Goal: Find contact information: Find contact information

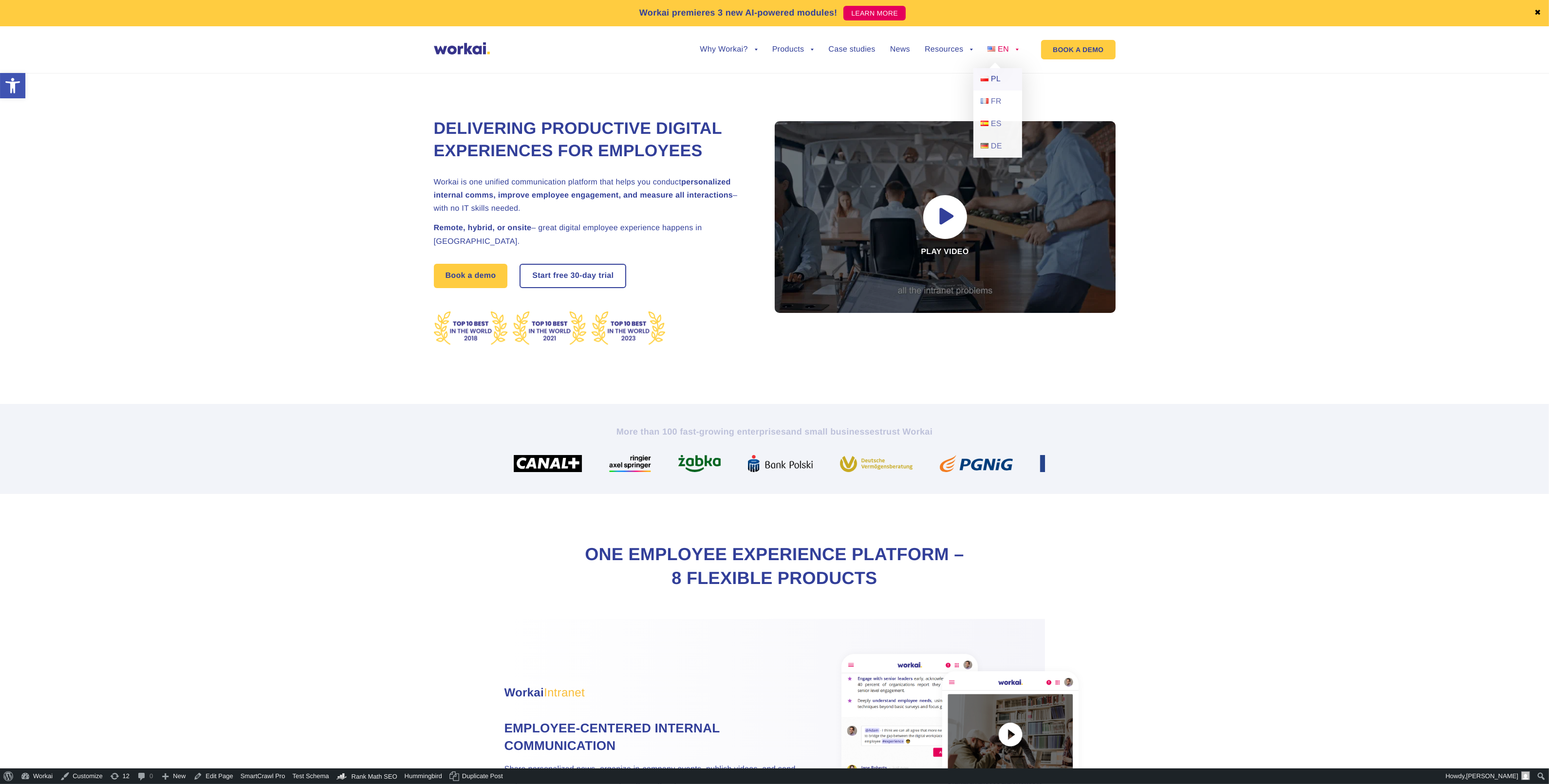
click at [990, 75] on link "PL" at bounding box center [998, 80] width 49 height 22
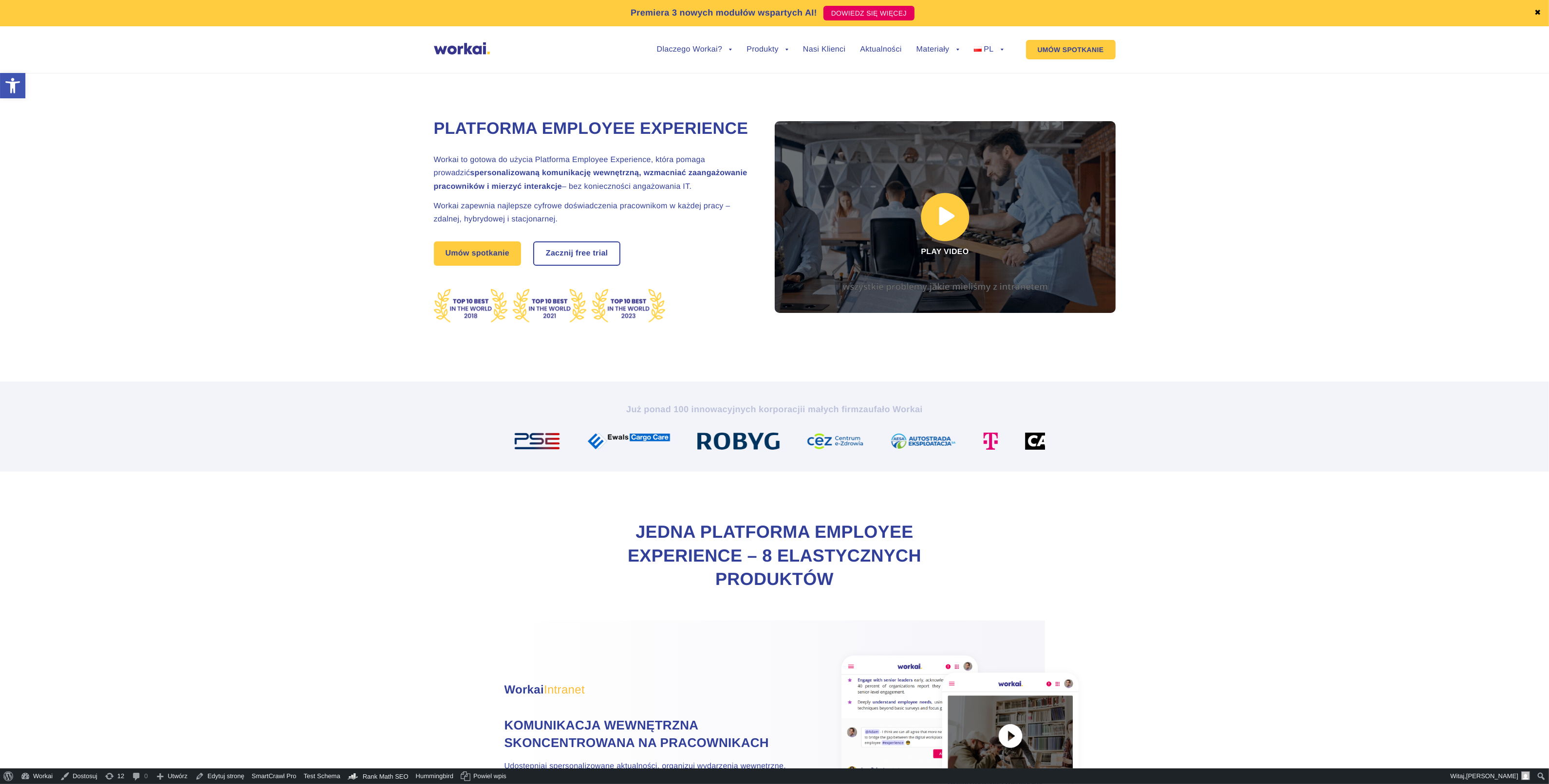
click at [801, 185] on link at bounding box center [945, 217] width 341 height 192
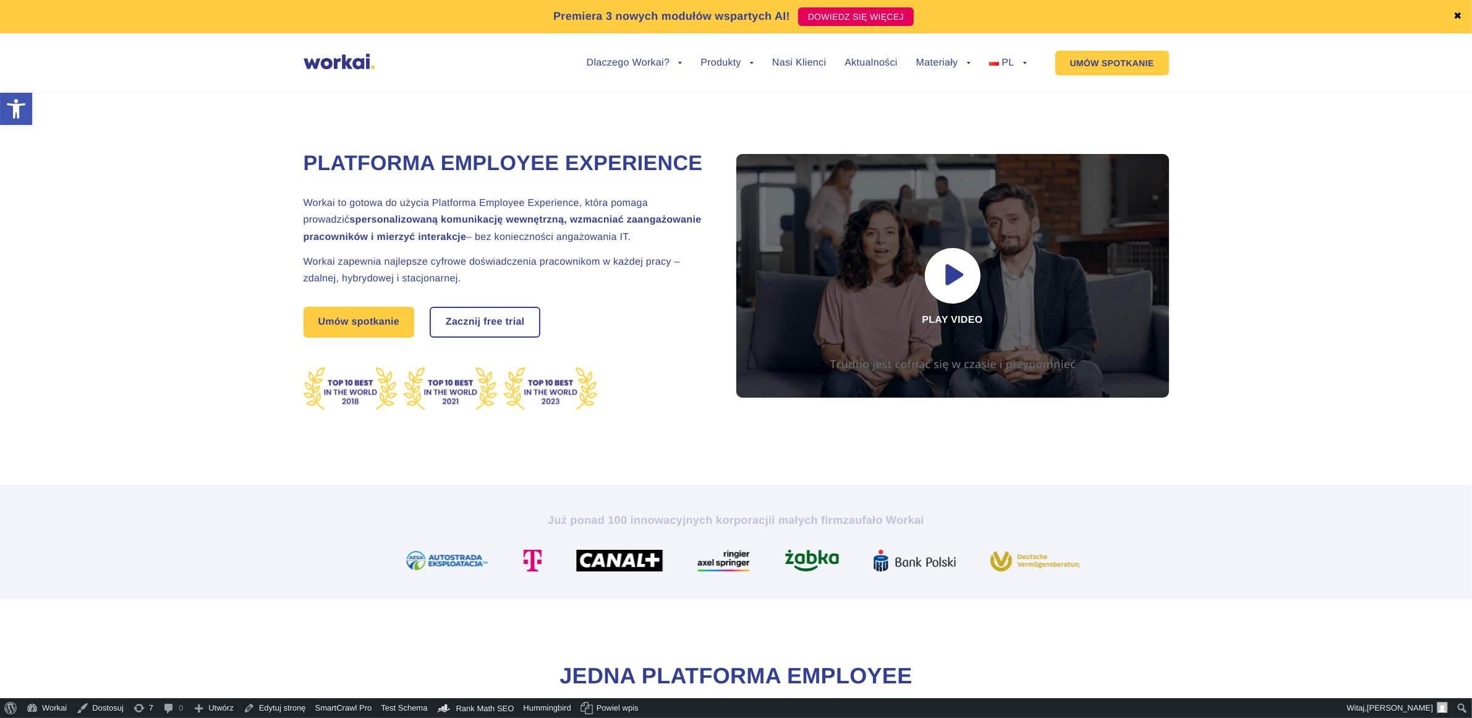
click at [781, 69] on ul "Dlaczego Workai? back Dlaczego Workai? Kalkulator ROI Intranetu Bezpieczeństwo …" at bounding box center [797, 63] width 459 height 47
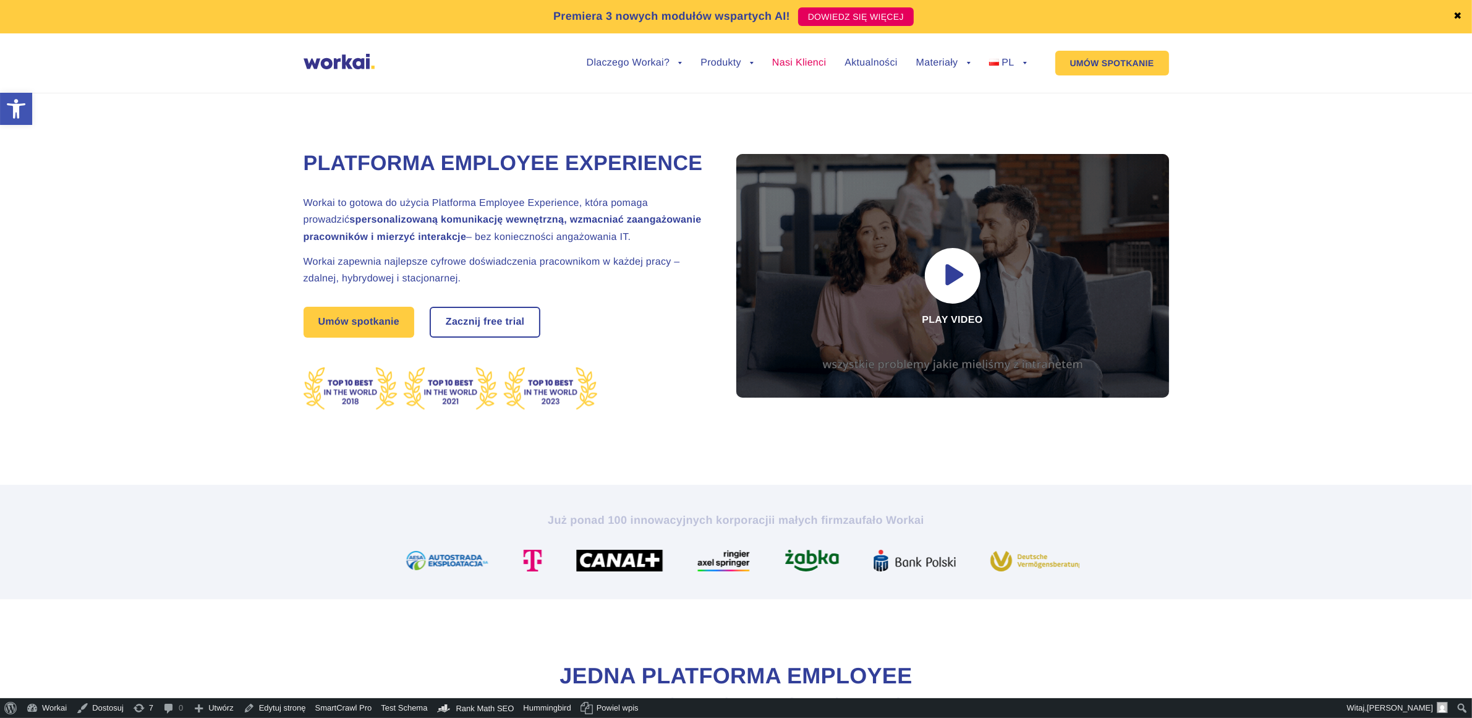
click at [781, 63] on link "Nasi Klienci" at bounding box center [799, 63] width 54 height 10
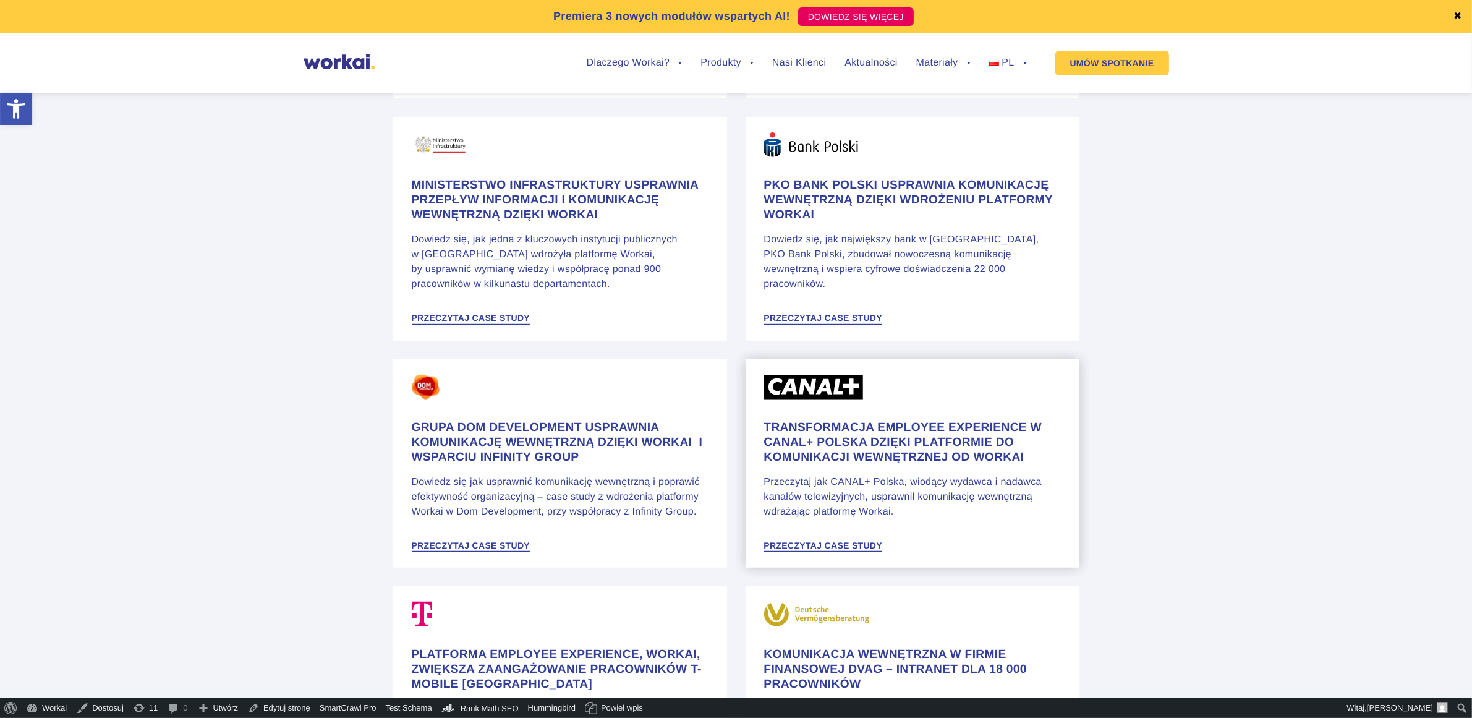
scroll to position [1005, 0]
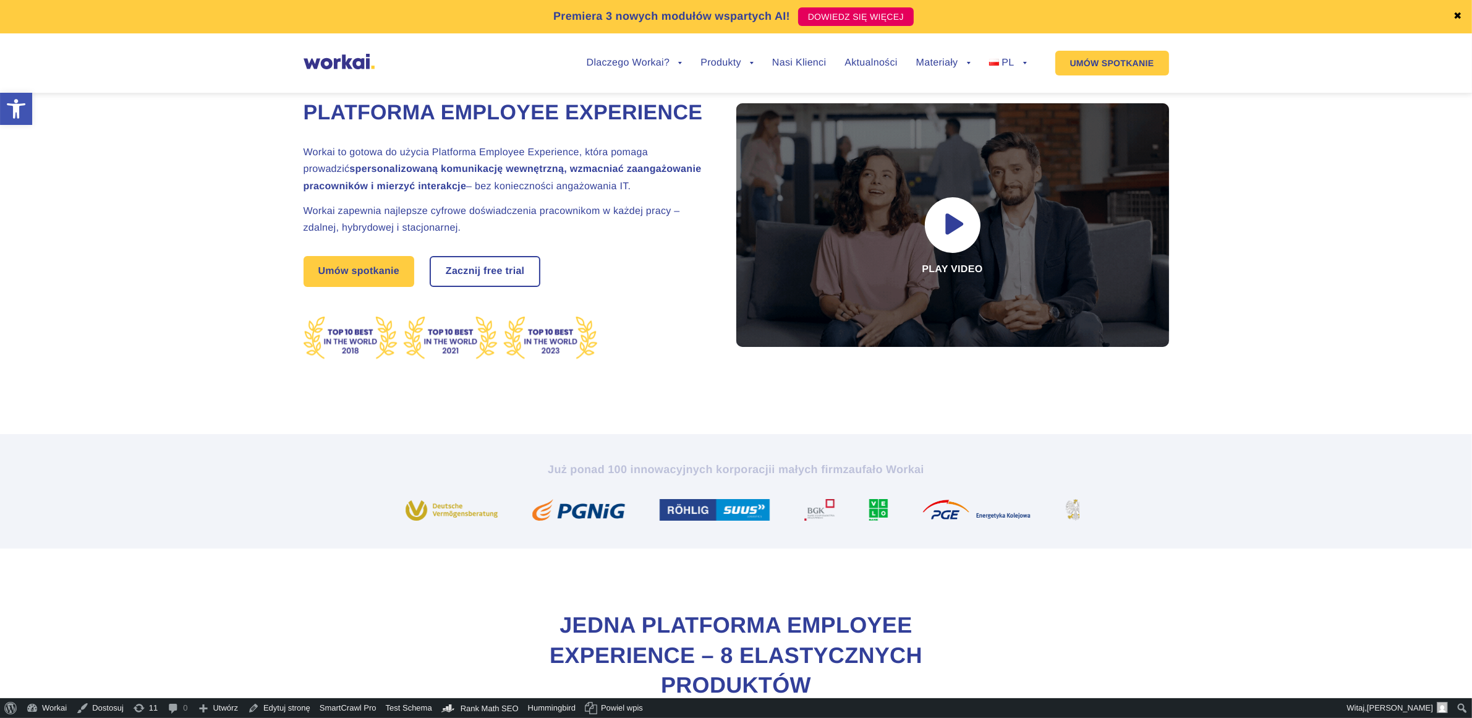
scroll to position [77, 0]
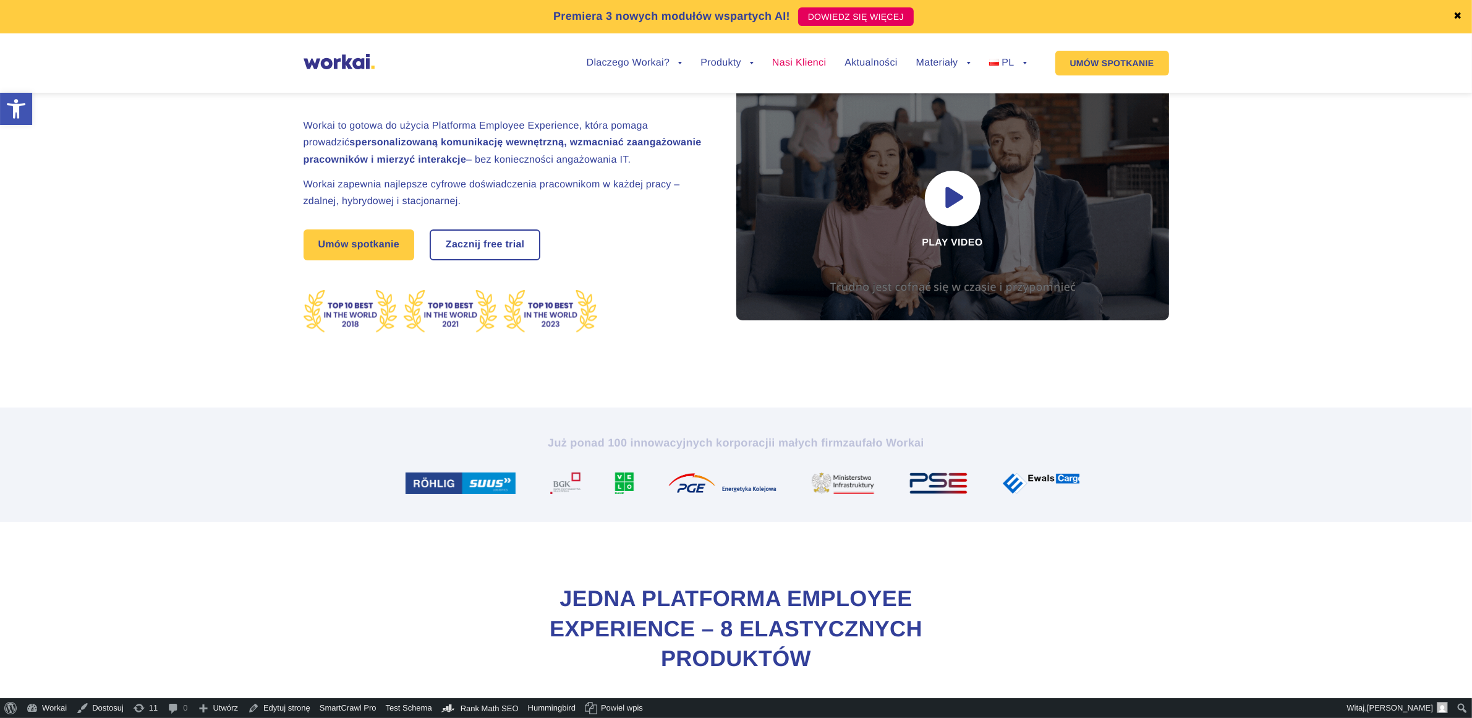
click at [787, 60] on link "Nasi Klienci" at bounding box center [799, 63] width 54 height 10
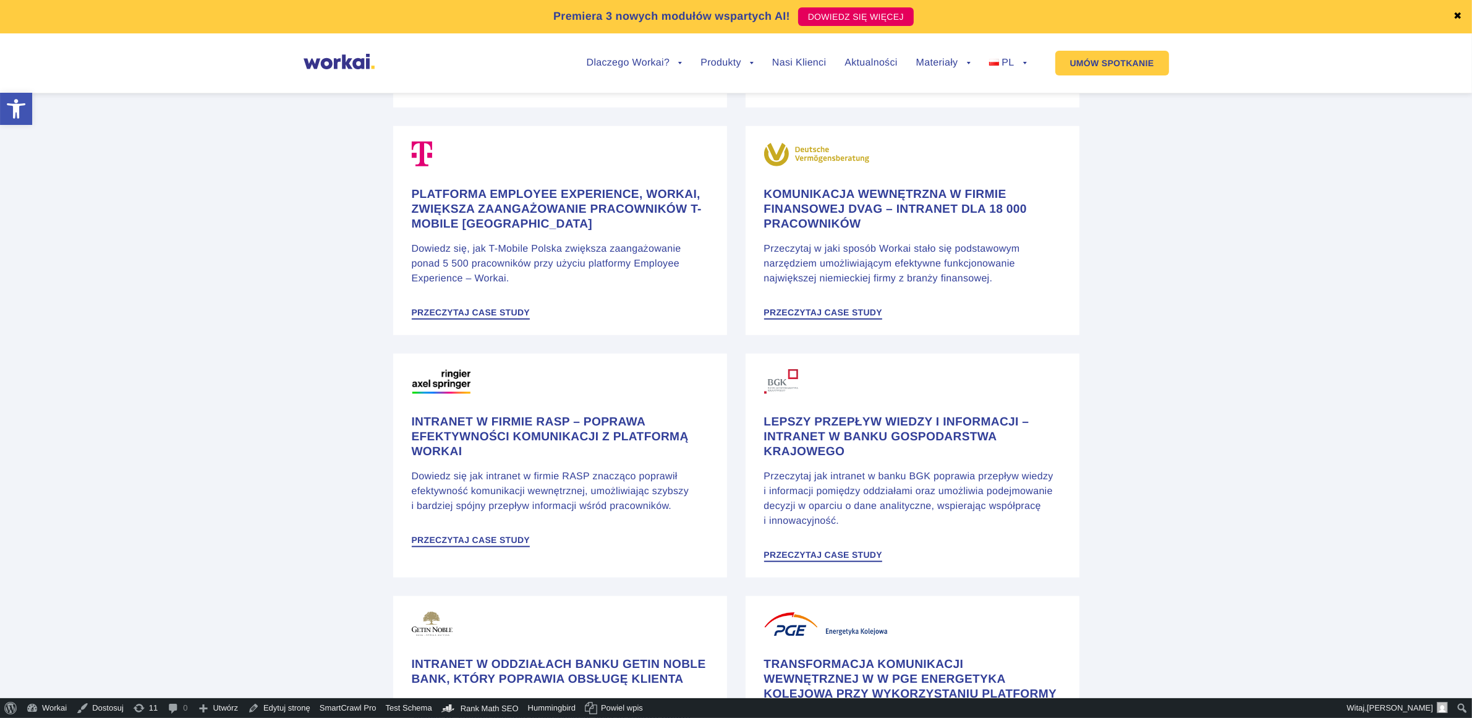
scroll to position [2406, 0]
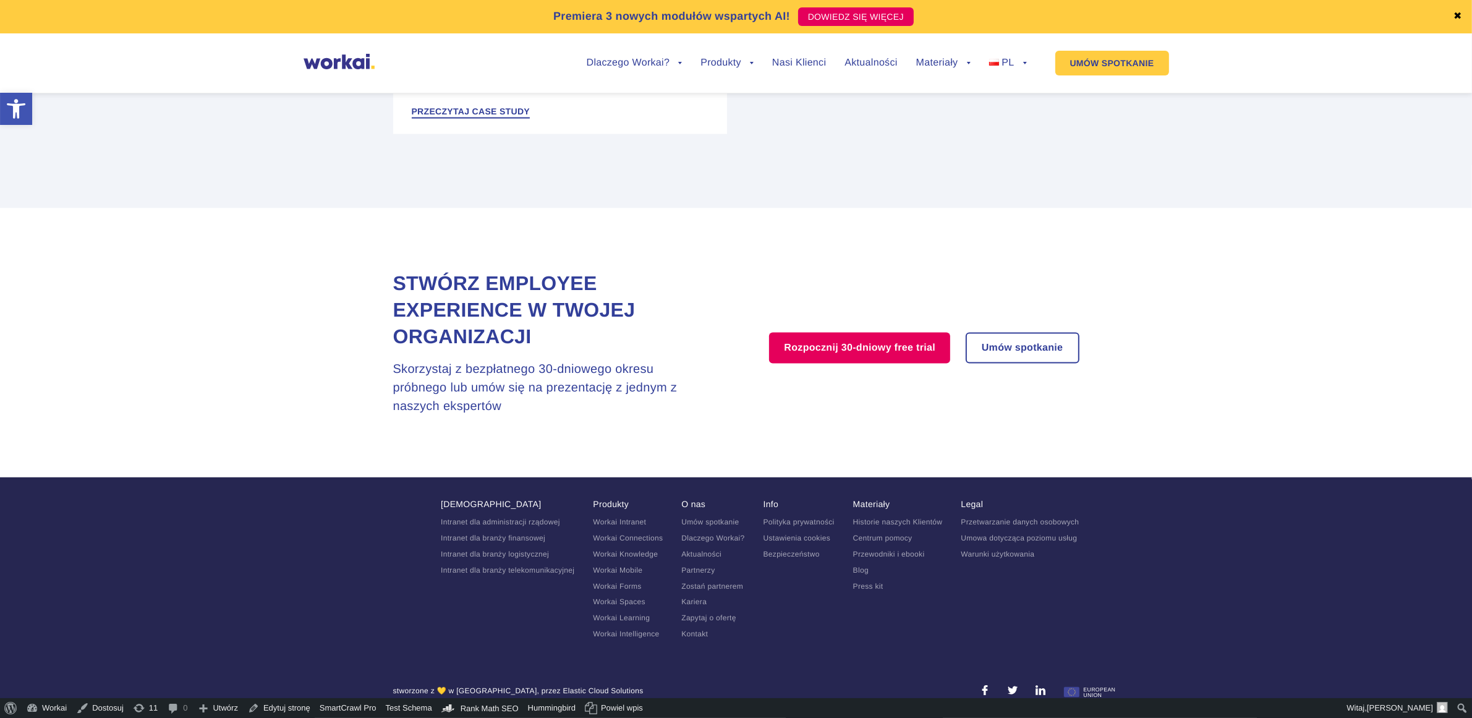
click at [681, 634] on link "Kontakt" at bounding box center [694, 634] width 27 height 9
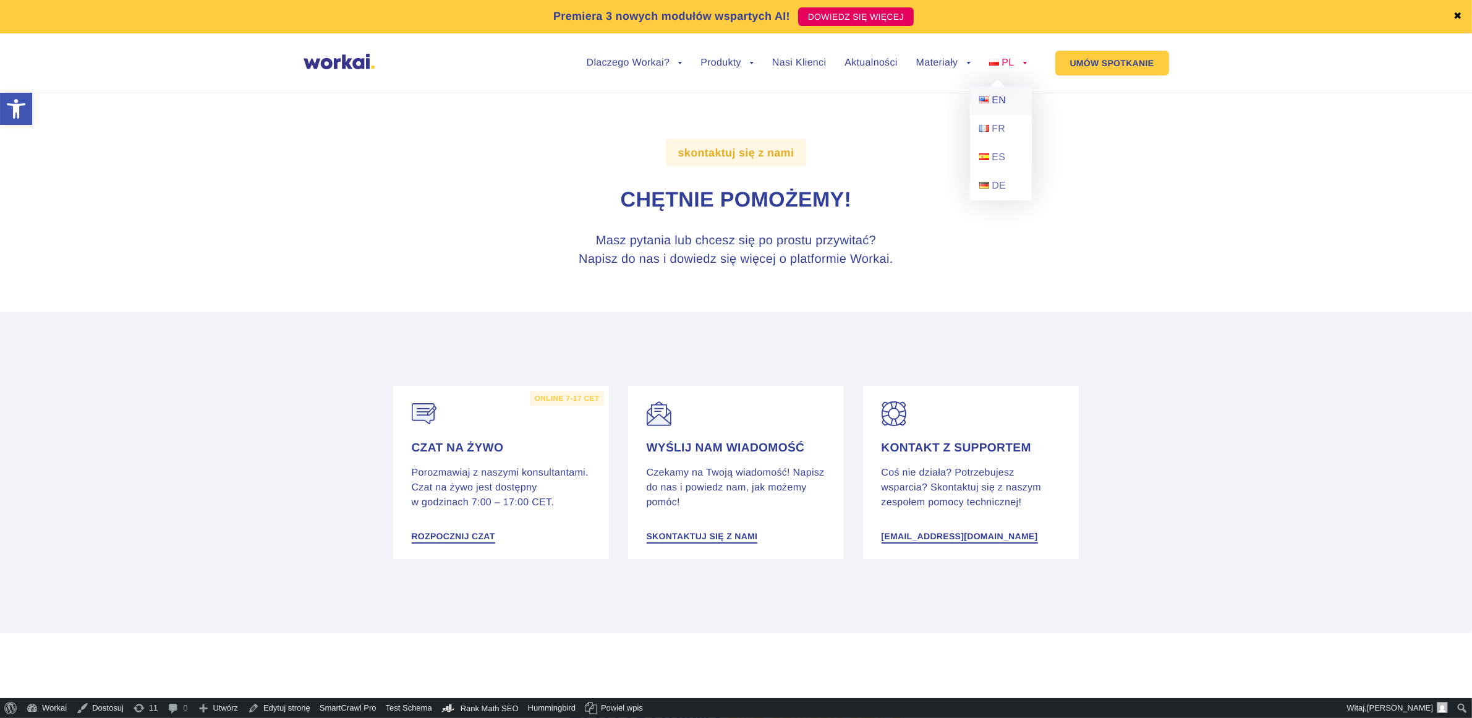
click at [1011, 95] on link "EN" at bounding box center [1001, 101] width 62 height 28
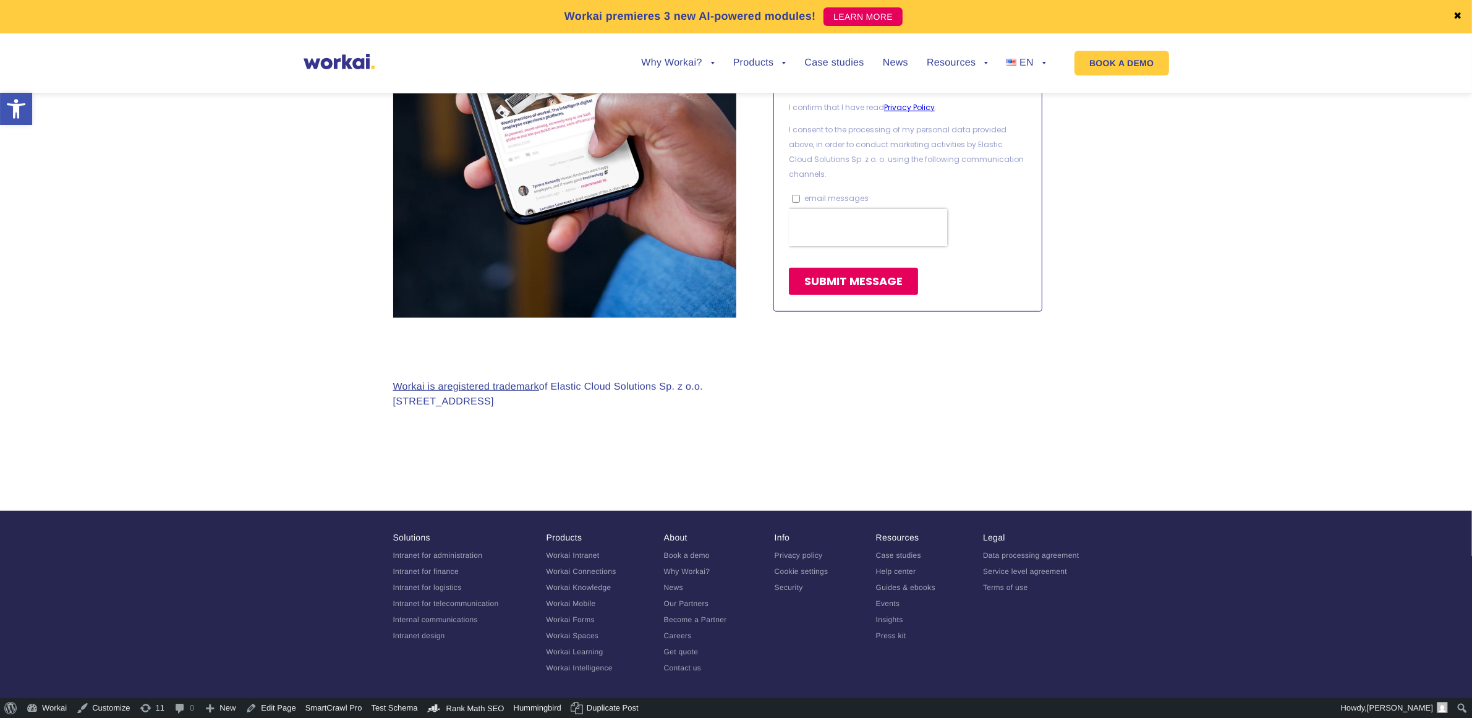
scroll to position [1070, 0]
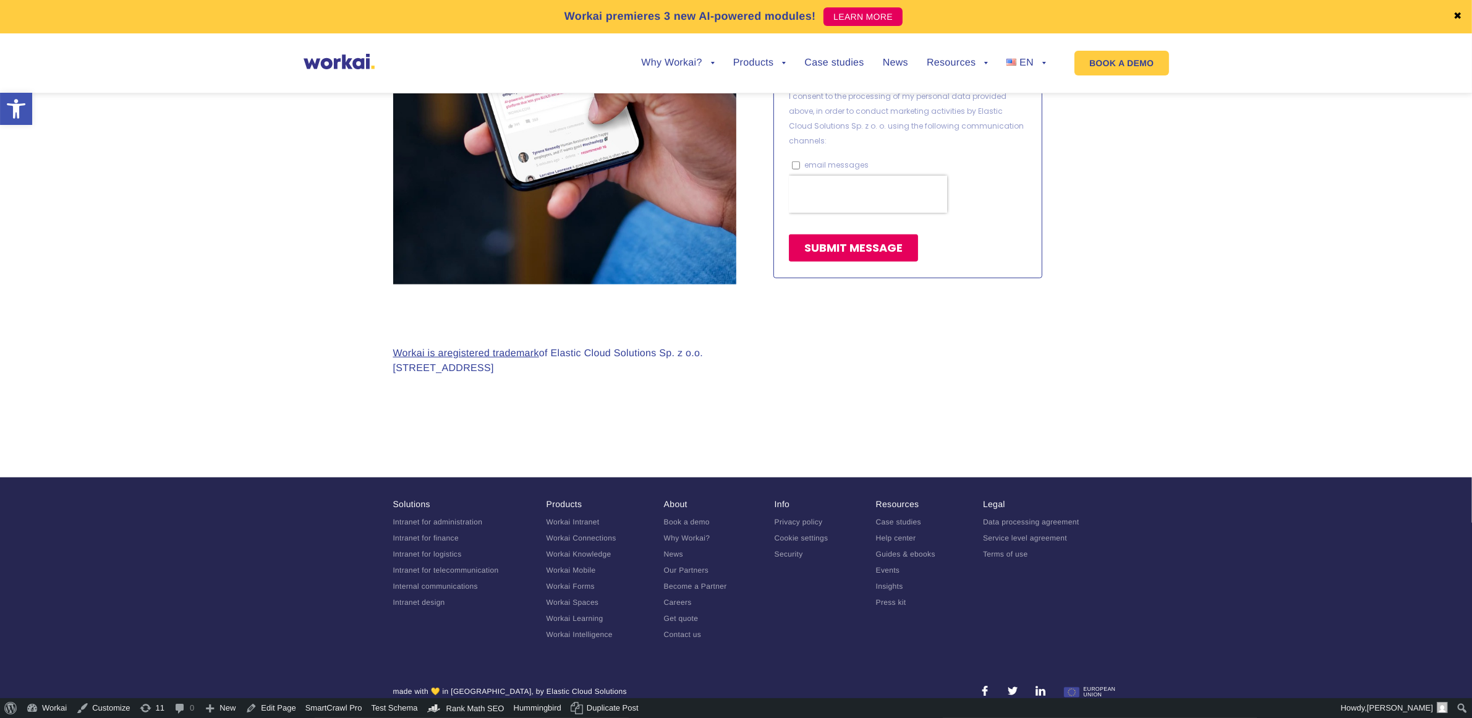
click at [989, 696] on link at bounding box center [985, 691] width 10 height 11
click at [1017, 687] on link at bounding box center [1013, 691] width 10 height 11
click at [1040, 693] on link at bounding box center [1041, 691] width 10 height 11
